Goal: Information Seeking & Learning: Understand process/instructions

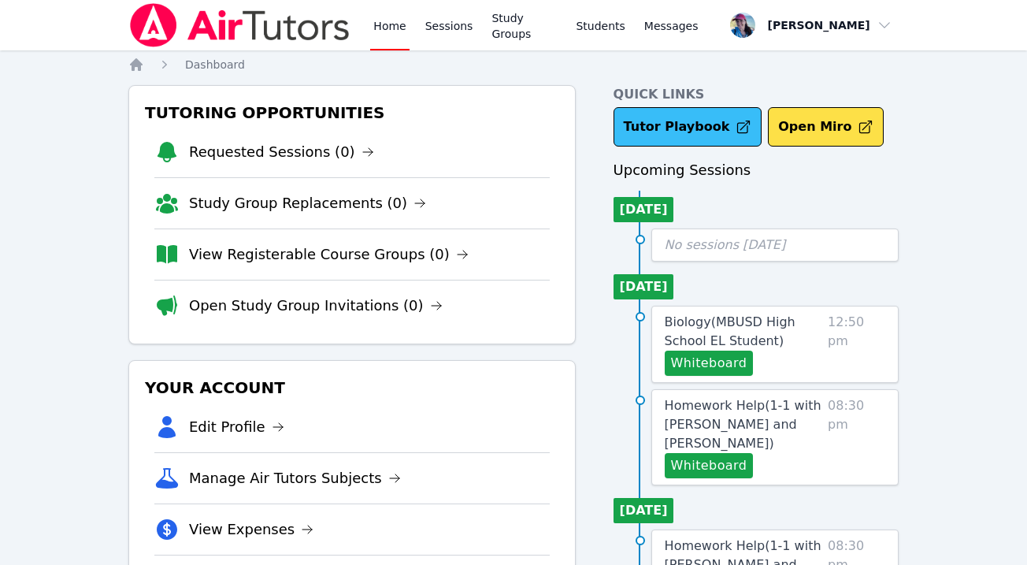
click at [677, 135] on link "Tutor Playbook" at bounding box center [688, 126] width 149 height 39
